Goal: Task Accomplishment & Management: Manage account settings

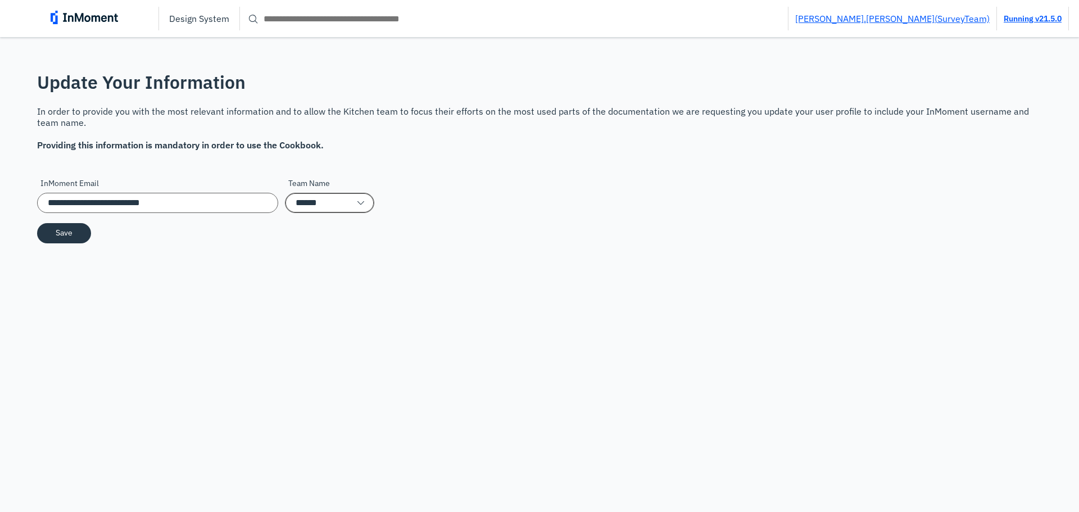
click at [297, 208] on input "******" at bounding box center [329, 203] width 89 height 20
click at [323, 412] on p "Workflow" at bounding box center [308, 418] width 34 height 12
type input "********"
click at [54, 230] on button "Save" at bounding box center [64, 232] width 54 height 20
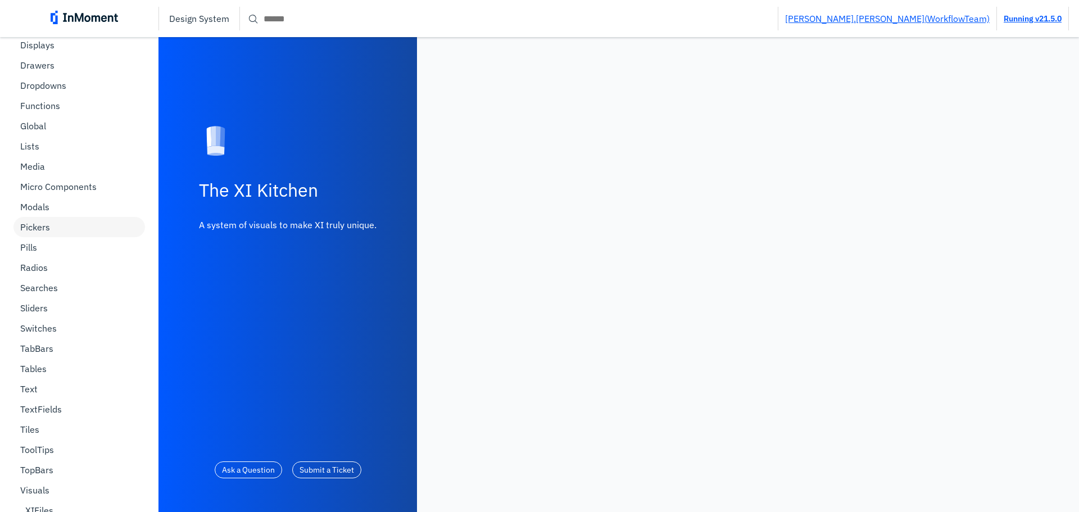
scroll to position [443, 0]
click at [35, 222] on p "Pickers" at bounding box center [35, 226] width 30 height 11
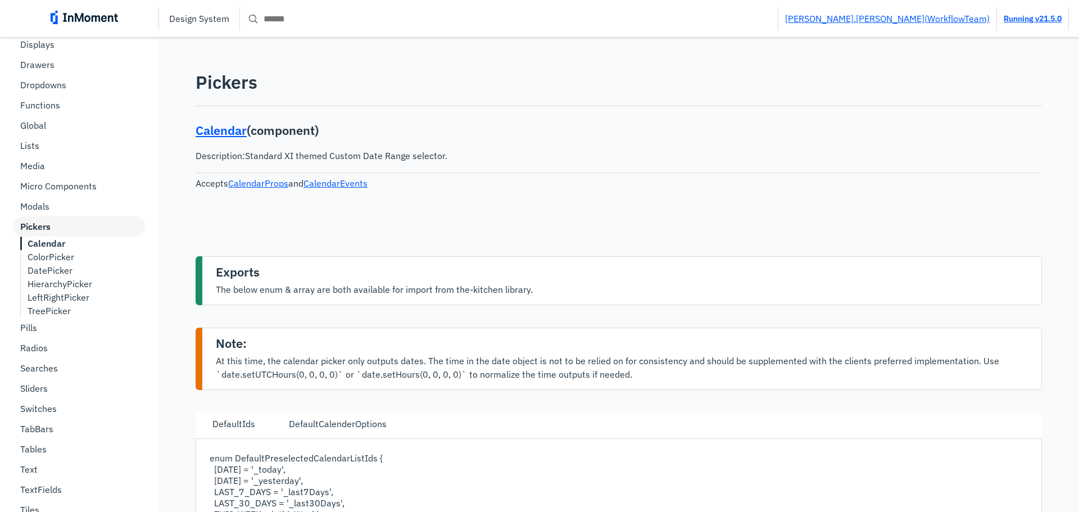
click at [60, 272] on p "DatePicker" at bounding box center [50, 270] width 45 height 11
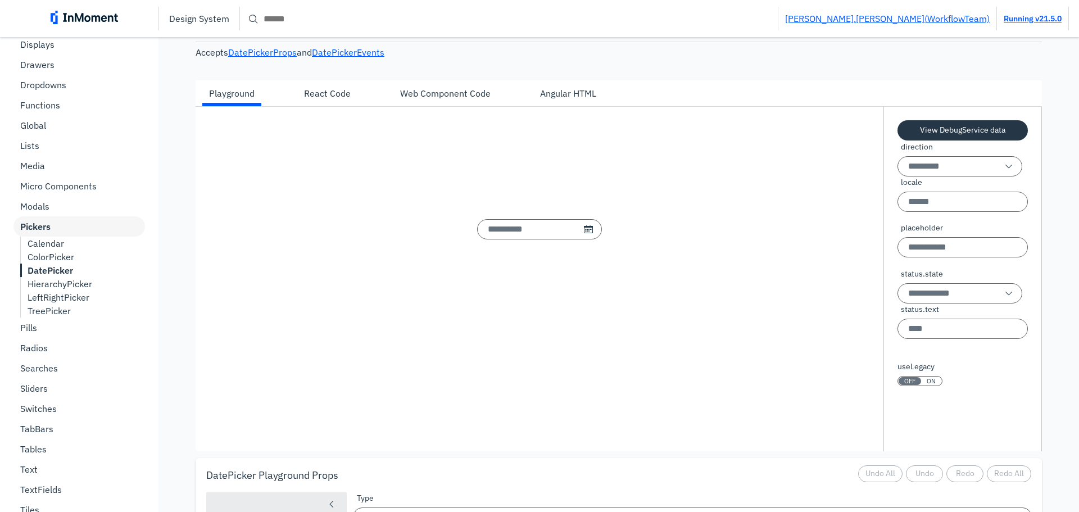
click at [50, 238] on p "Calendar" at bounding box center [46, 243] width 37 height 11
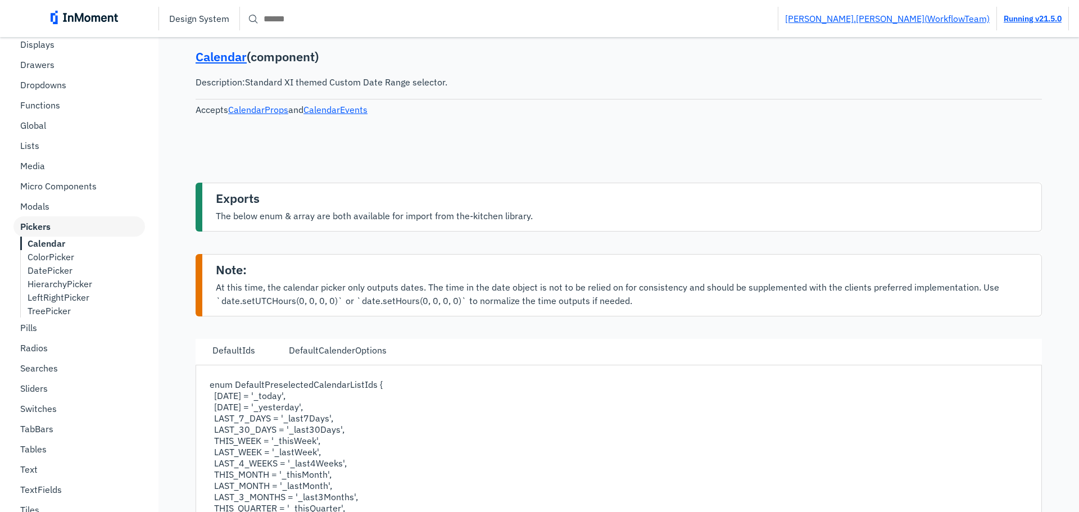
click at [50, 239] on b "Calendar" at bounding box center [47, 243] width 38 height 11
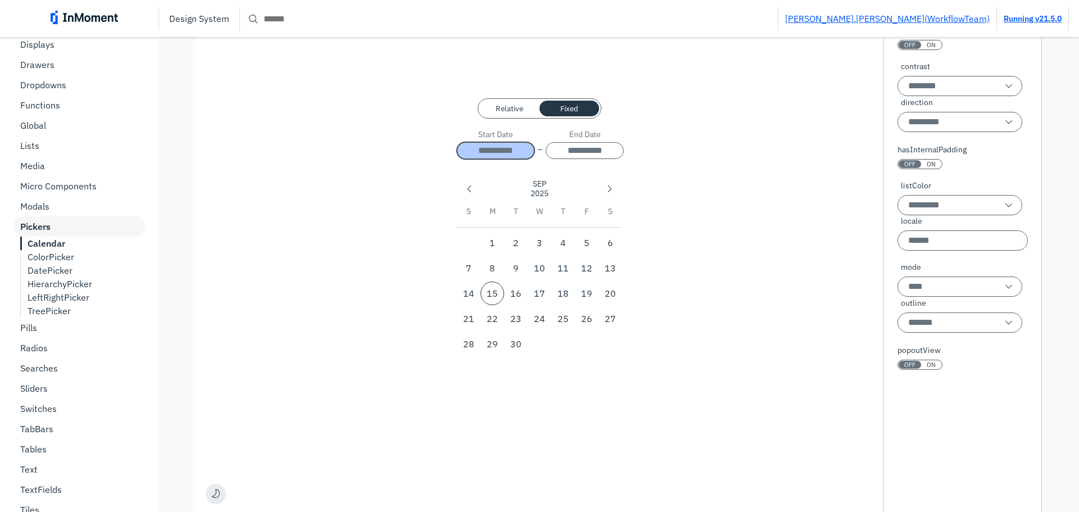
scroll to position [739, 0]
click at [924, 289] on input "mode" at bounding box center [959, 286] width 125 height 20
